Goal: Entertainment & Leisure: Consume media (video, audio)

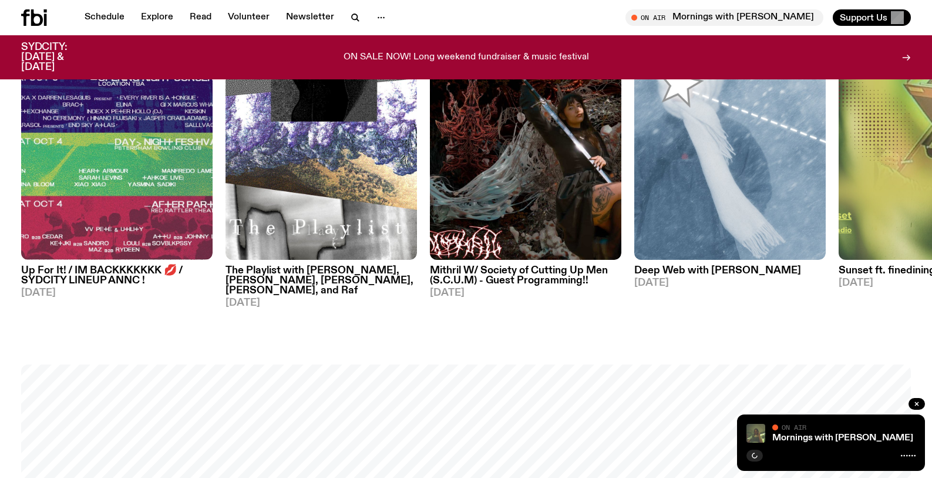
scroll to position [691, 0]
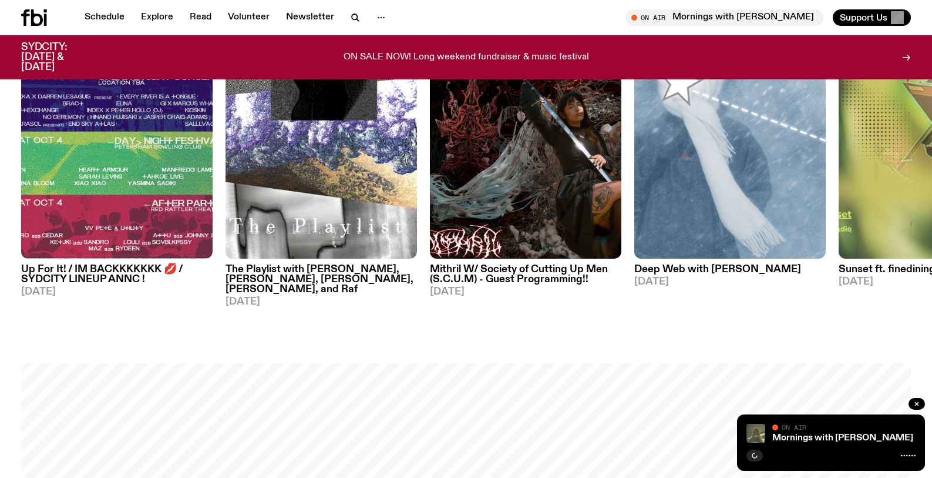
click at [278, 271] on h3 "The Playlist with [PERSON_NAME], [PERSON_NAME], [PERSON_NAME], [PERSON_NAME], a…" at bounding box center [322, 279] width 192 height 30
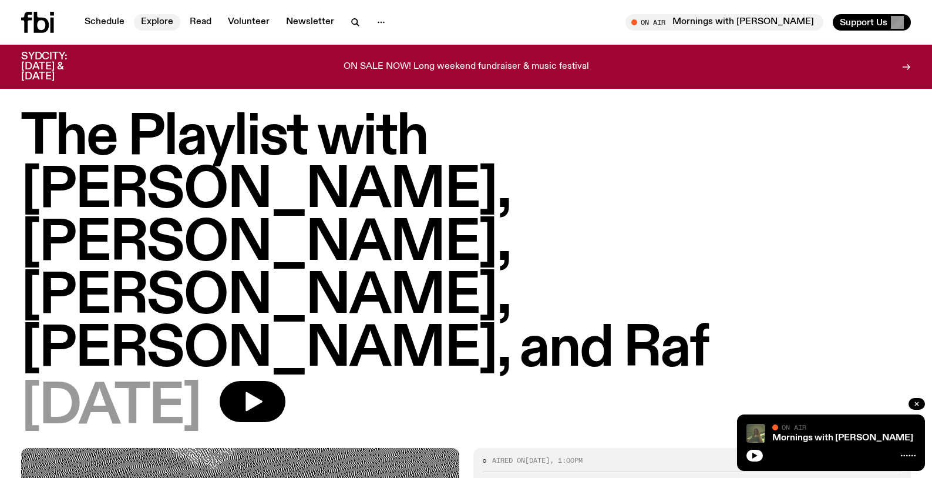
click at [159, 17] on link "Explore" at bounding box center [157, 22] width 46 height 16
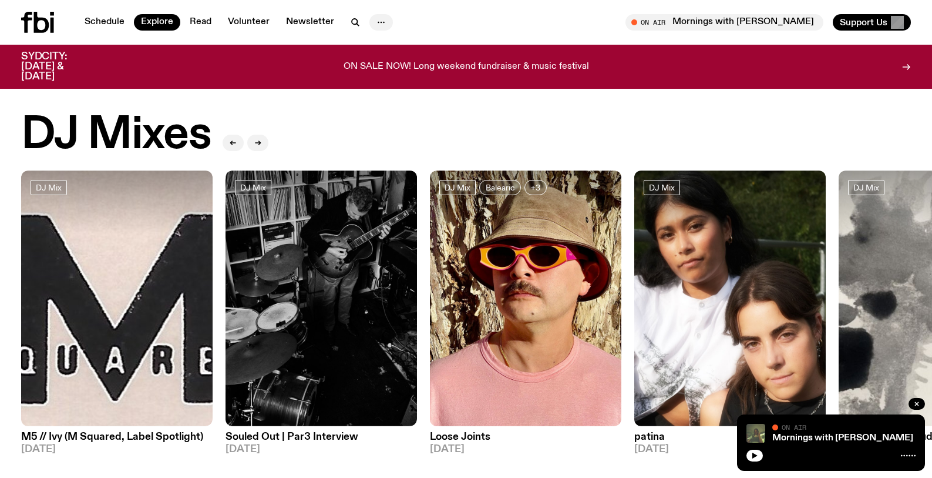
click at [382, 20] on icon "button" at bounding box center [381, 22] width 14 height 14
click at [110, 18] on link "Schedule" at bounding box center [105, 22] width 54 height 16
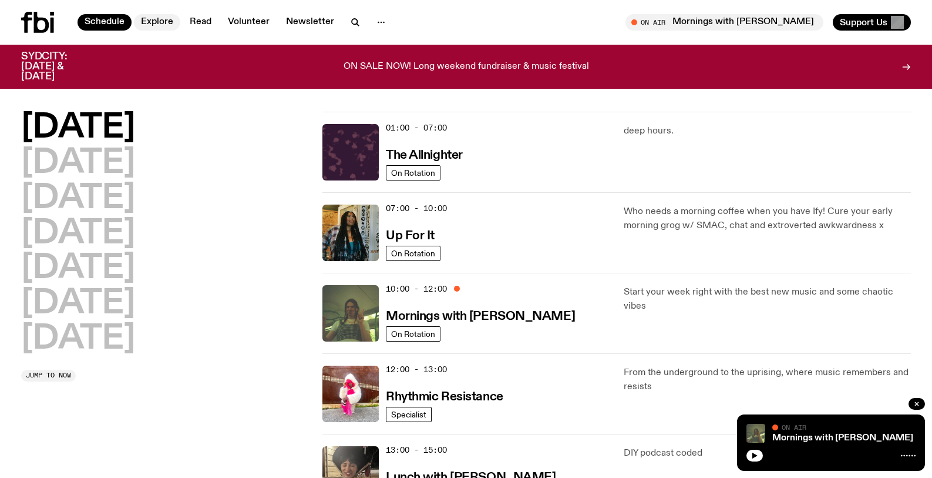
click at [165, 19] on link "Explore" at bounding box center [157, 22] width 46 height 16
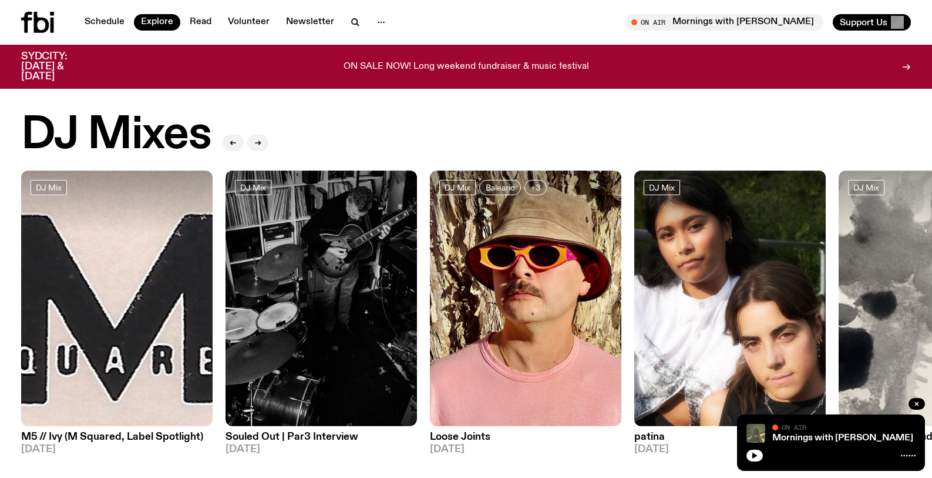
click at [35, 18] on icon at bounding box center [41, 22] width 15 height 21
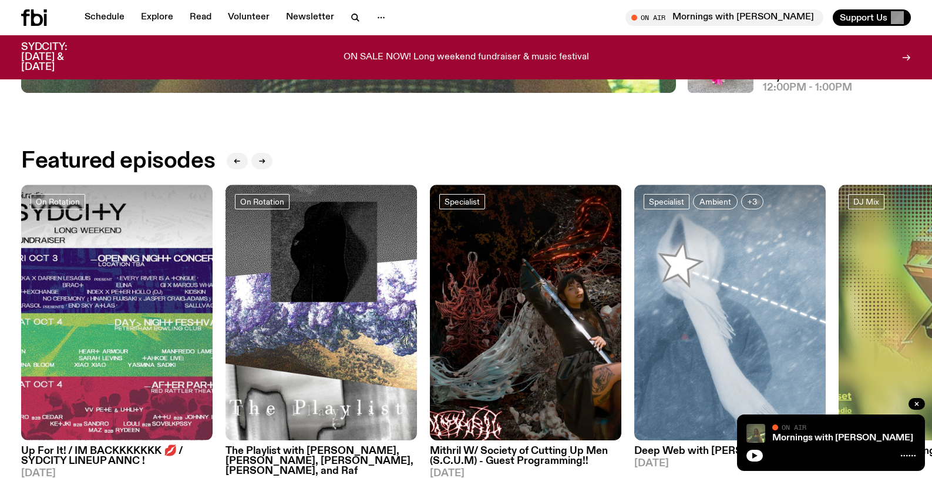
scroll to position [733, 0]
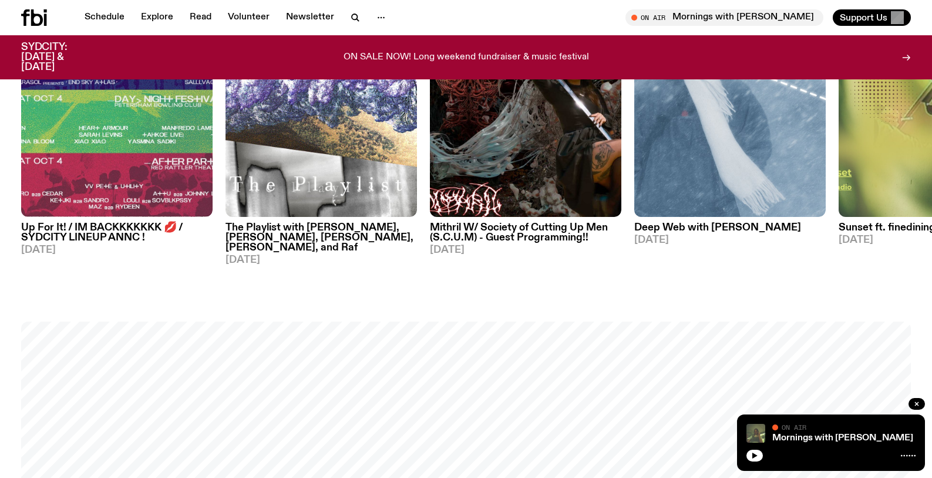
click at [273, 230] on h3 "The Playlist with [PERSON_NAME], [PERSON_NAME], [PERSON_NAME], [PERSON_NAME], a…" at bounding box center [322, 238] width 192 height 30
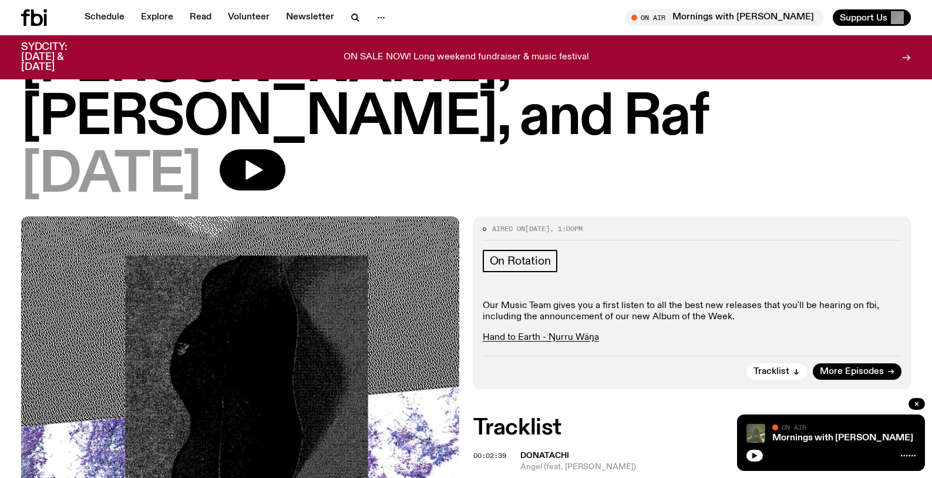
scroll to position [61, 0]
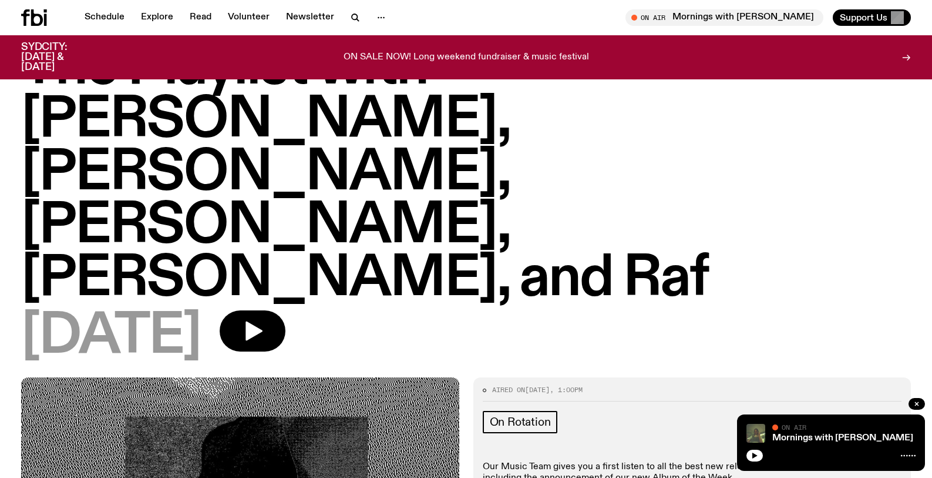
click at [595, 310] on div "[DATE]" at bounding box center [466, 336] width 890 height 53
